Goal: Information Seeking & Learning: Learn about a topic

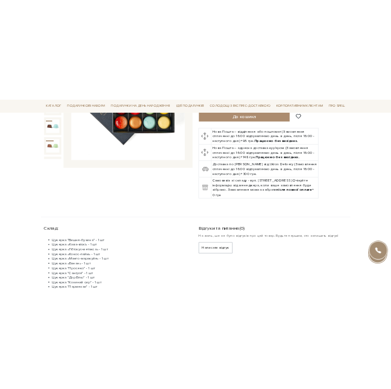
scroll to position [54, 0]
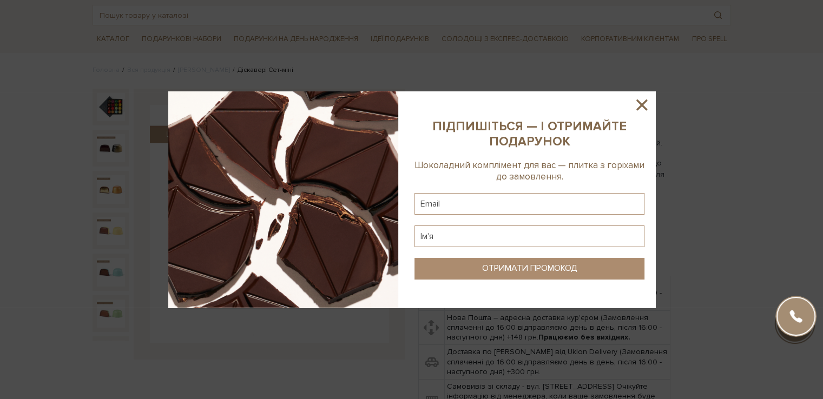
click at [113, 153] on div at bounding box center [411, 199] width 823 height 399
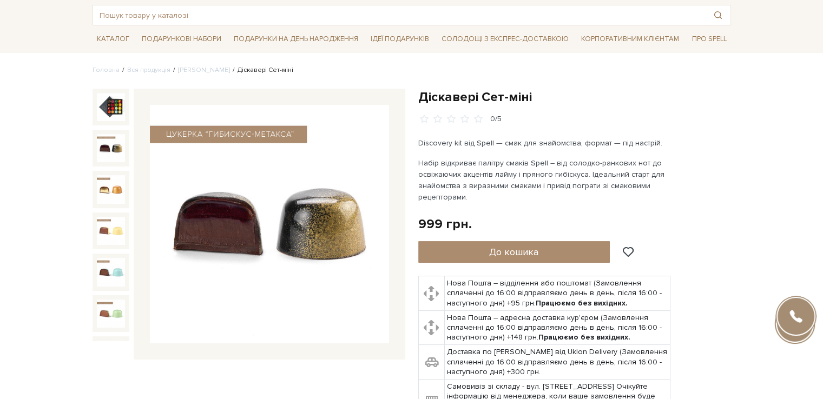
click at [113, 153] on img at bounding box center [111, 148] width 28 height 28
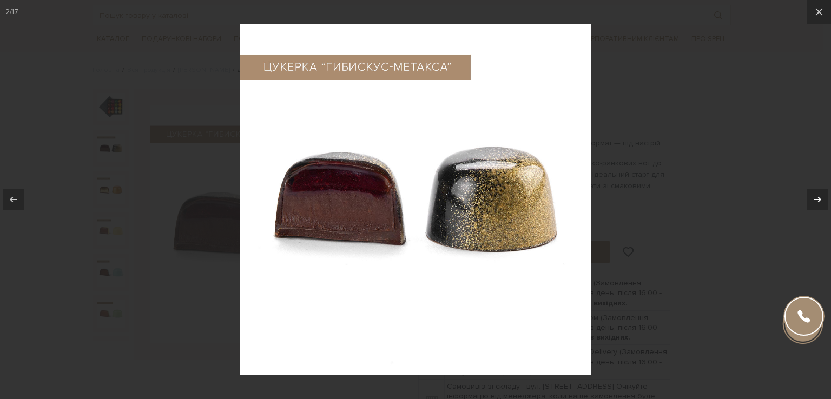
click at [391, 196] on div at bounding box center [818, 199] width 21 height 21
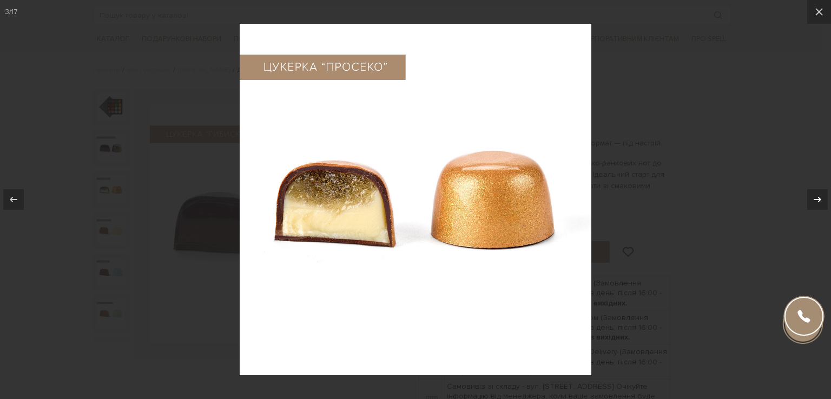
click at [391, 196] on div at bounding box center [818, 199] width 21 height 21
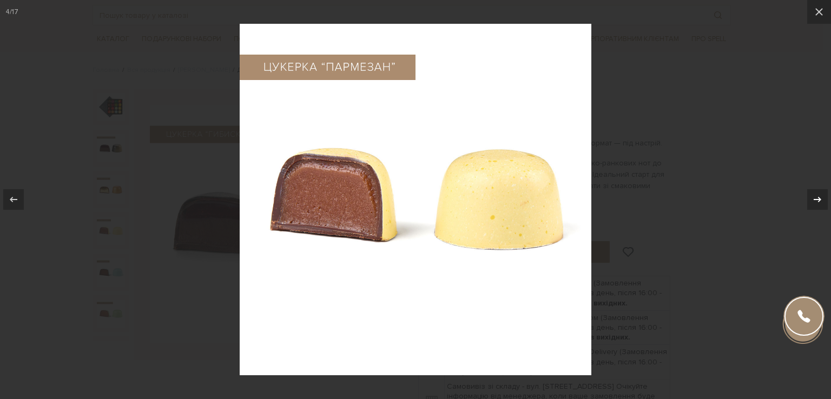
click at [391, 196] on div at bounding box center [818, 199] width 21 height 21
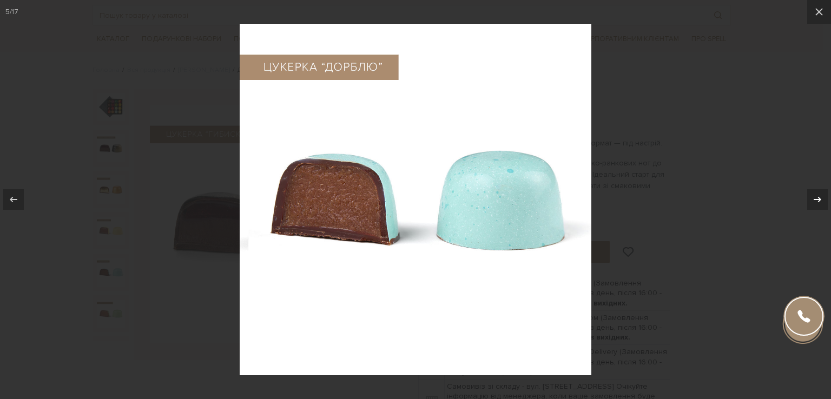
click at [391, 196] on div at bounding box center [818, 199] width 21 height 21
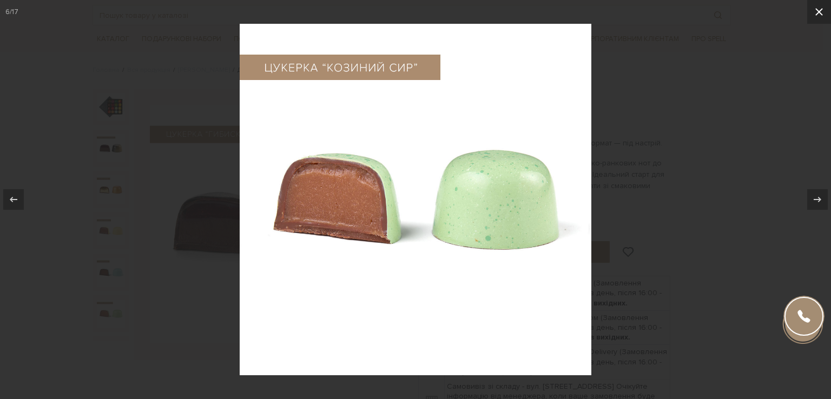
click at [391, 14] on icon at bounding box center [819, 11] width 13 height 13
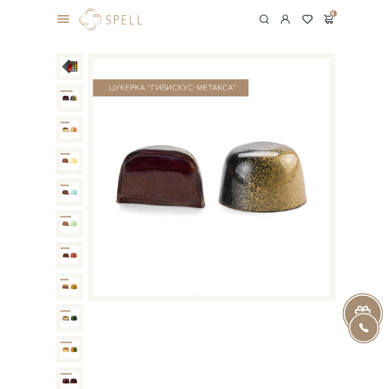
click at [64, 179] on div at bounding box center [69, 192] width 27 height 27
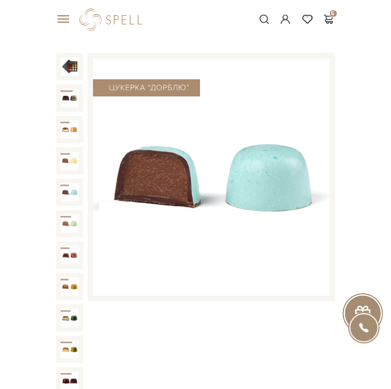
click at [64, 183] on img at bounding box center [70, 192] width 18 height 18
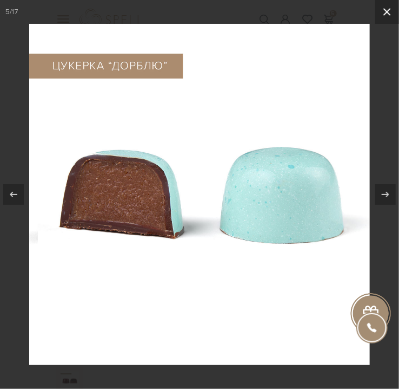
click at [385, 13] on icon at bounding box center [387, 11] width 13 height 13
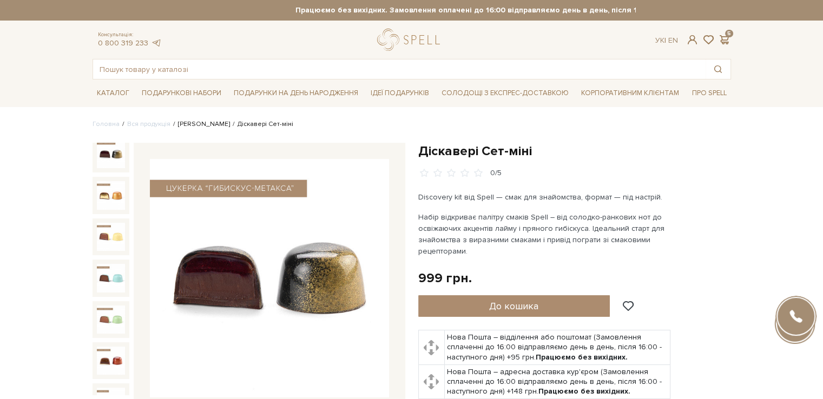
click at [192, 123] on link "[PERSON_NAME]" at bounding box center [204, 124] width 52 height 8
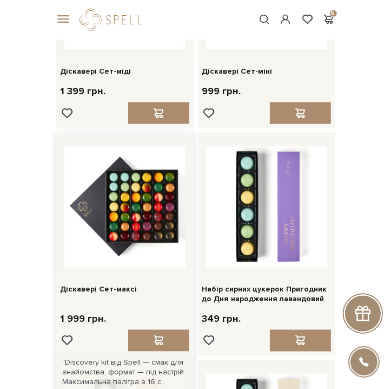
scroll to position [707, 0]
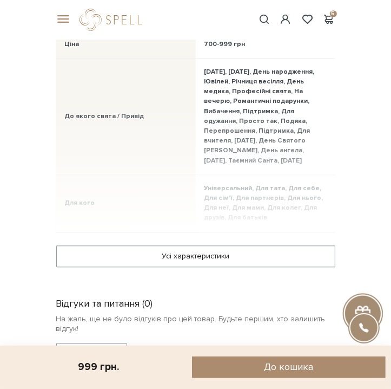
scroll to position [1083, 0]
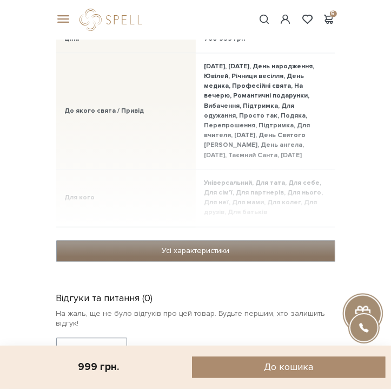
click at [113, 252] on link "Усі характеристики" at bounding box center [196, 250] width 278 height 21
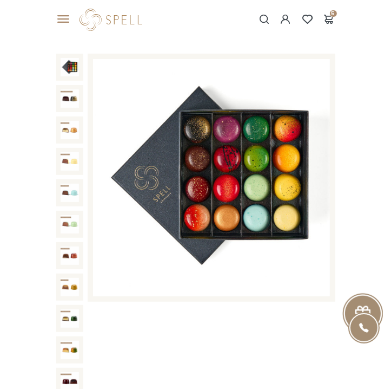
scroll to position [0, 0]
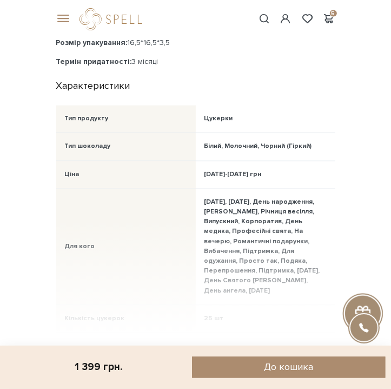
scroll to position [1028, 0]
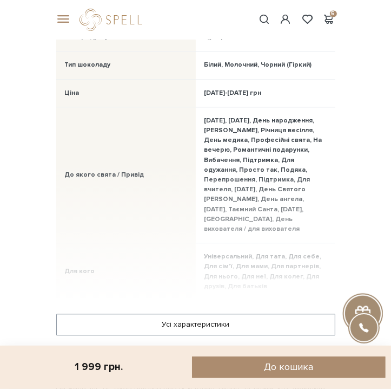
scroll to position [1137, 0]
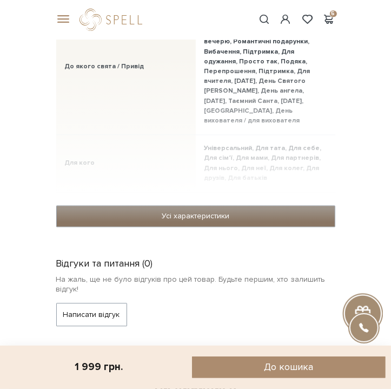
click at [188, 213] on link "Усі характеристики" at bounding box center [196, 216] width 278 height 21
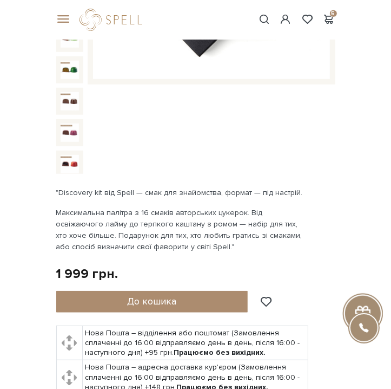
scroll to position [54, 0]
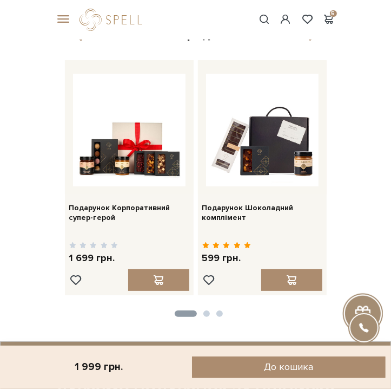
scroll to position [1894, 0]
